Goal: Task Accomplishment & Management: Manage account settings

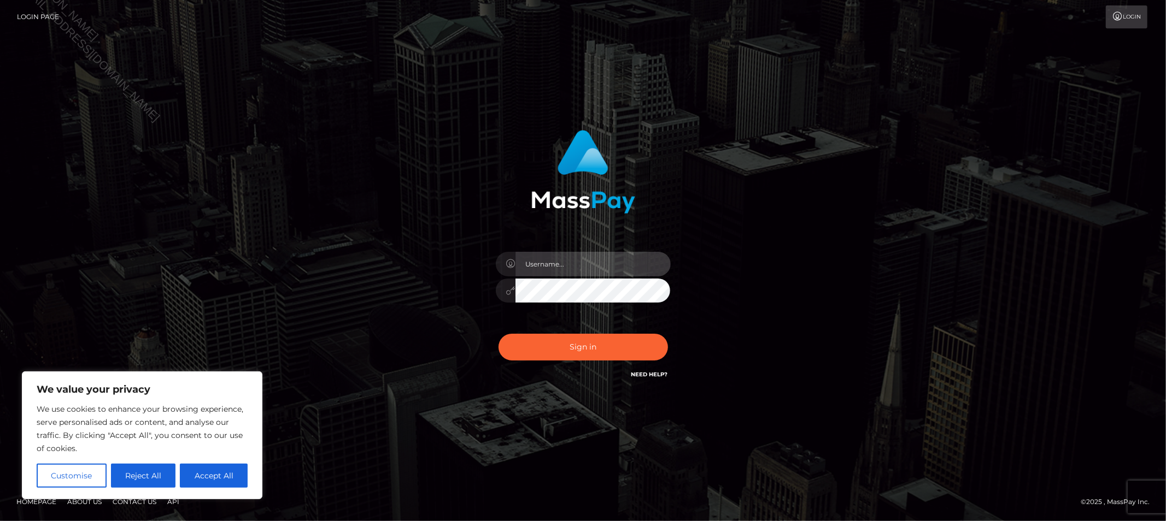
click at [602, 260] on input "text" at bounding box center [592, 264] width 155 height 25
type input "Allyssa"
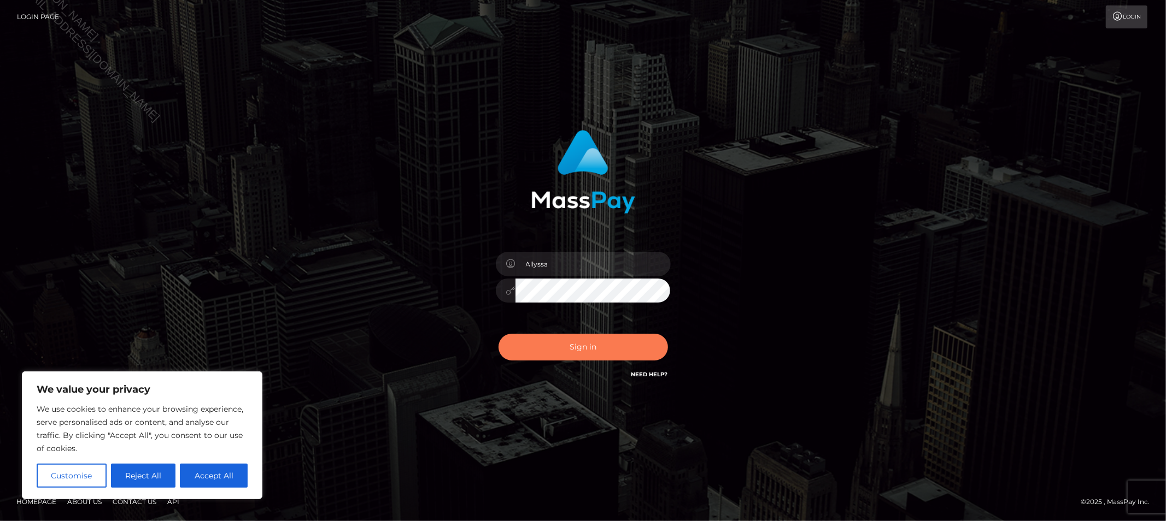
click at [580, 347] on button "Sign in" at bounding box center [582, 347] width 169 height 27
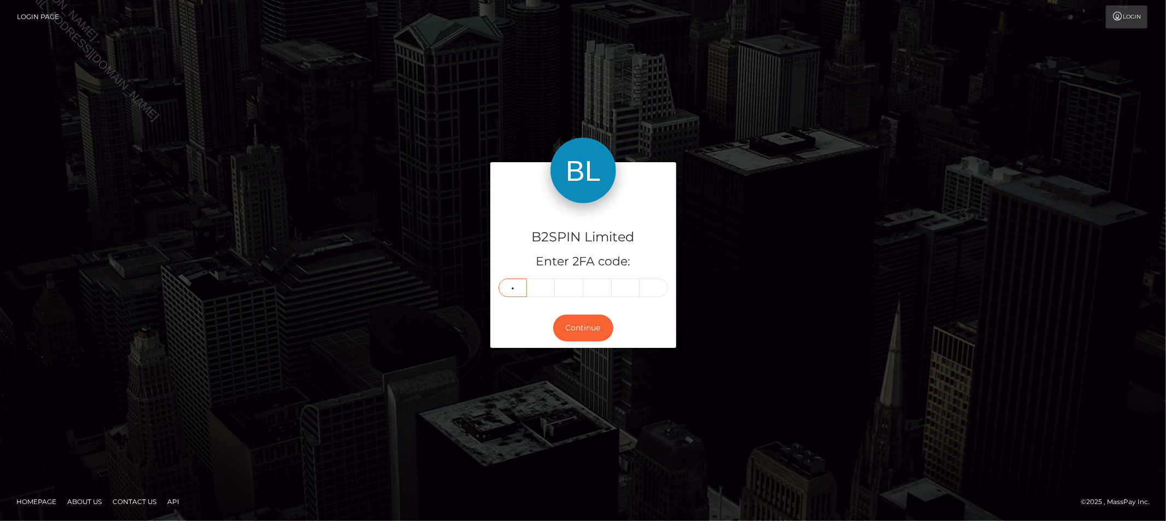
type input "3"
type input "1"
type input "8"
type input "3"
type input "9"
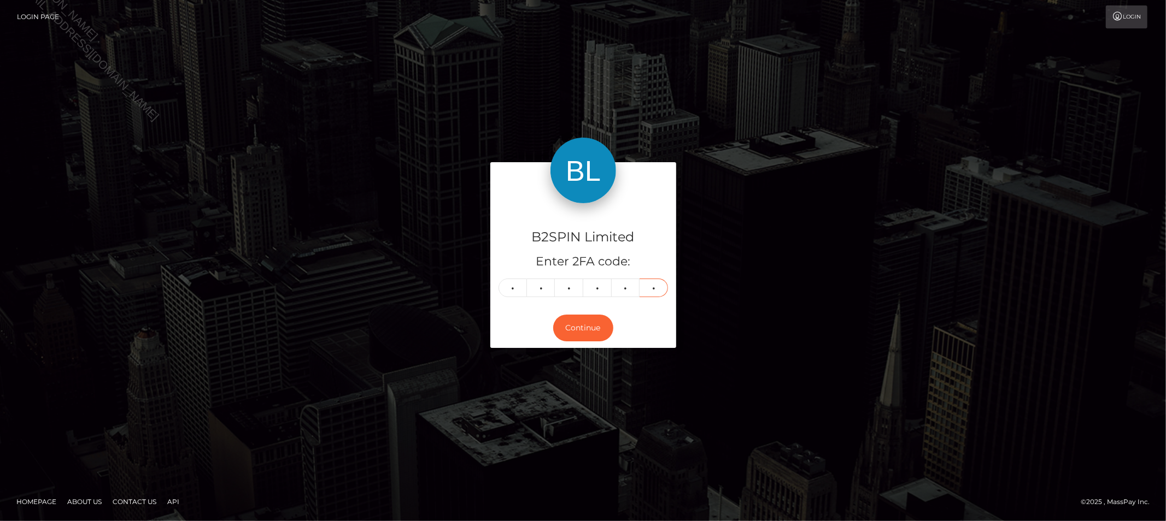
type input "9"
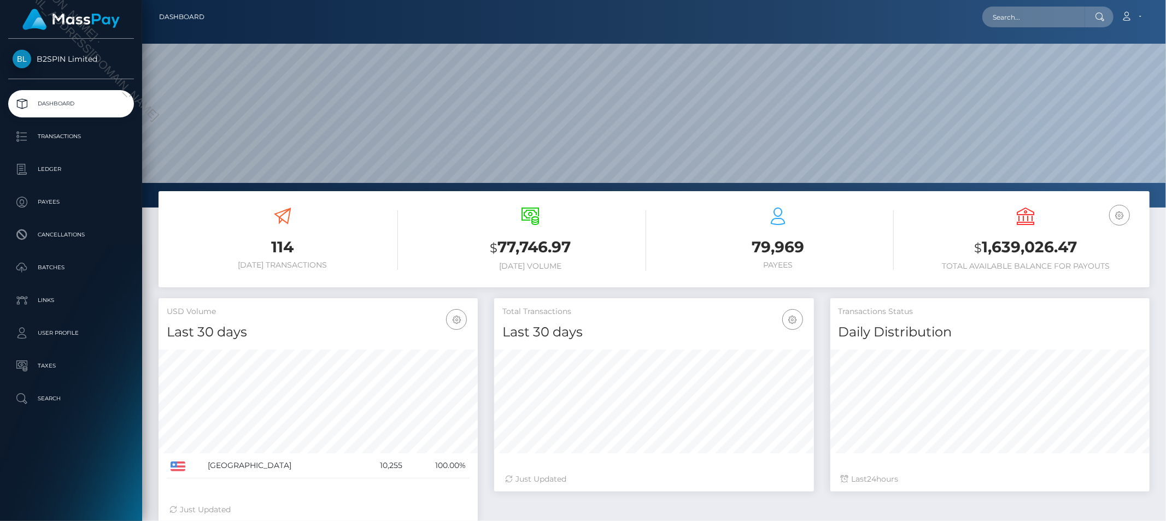
scroll to position [193, 319]
click at [1022, 253] on h3 "$ 1,639,026.47" at bounding box center [1025, 248] width 231 height 22
copy h3 "1,639,026.47"
click at [1131, 19] on icon at bounding box center [1126, 16] width 11 height 9
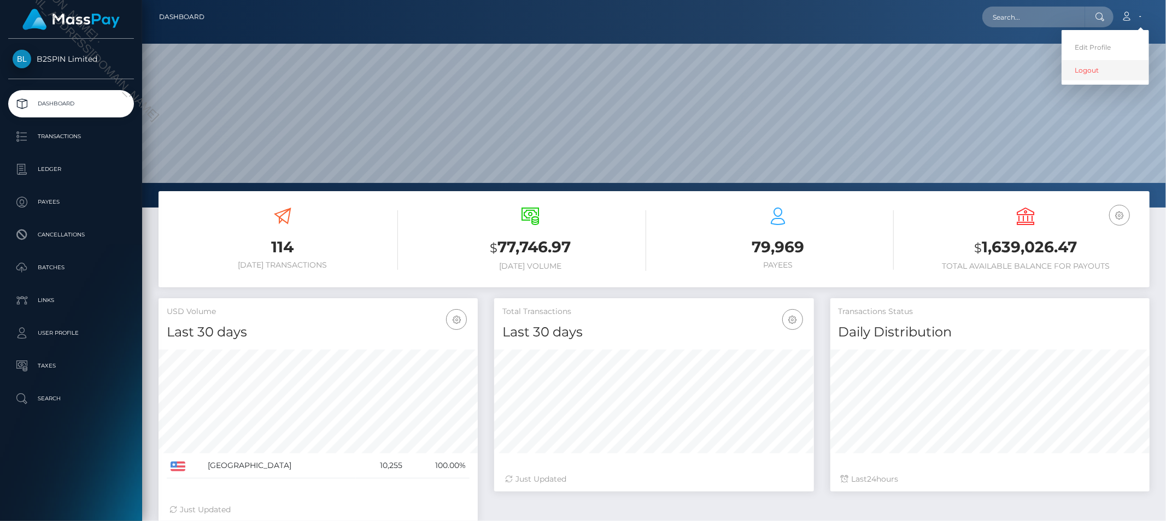
drag, startPoint x: 1090, startPoint y: 73, endPoint x: 1084, endPoint y: 72, distance: 6.1
click at [1090, 73] on link "Logout" at bounding box center [1104, 70] width 87 height 20
